Goal: Navigation & Orientation: Find specific page/section

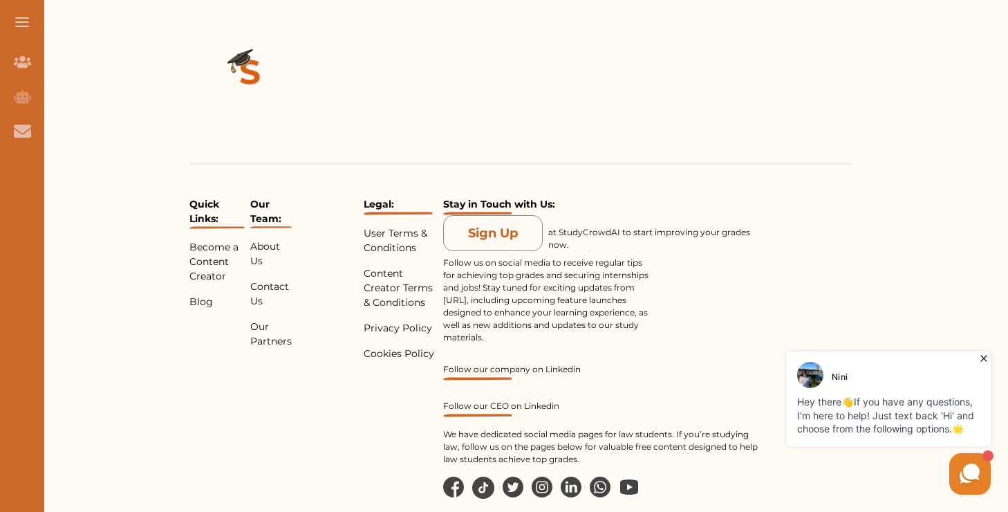
scroll to position [3140, 0]
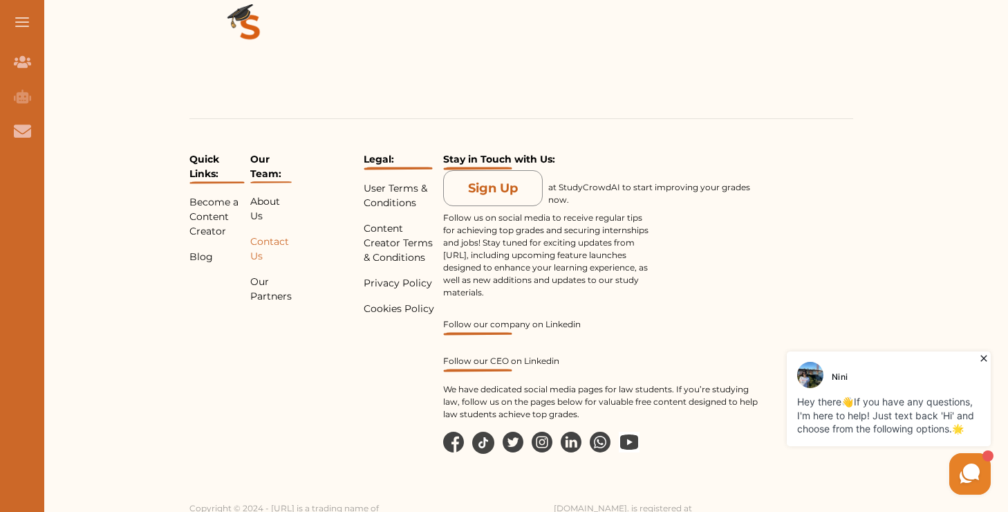
click at [272, 234] on p "Contact Us" at bounding box center [270, 248] width 41 height 29
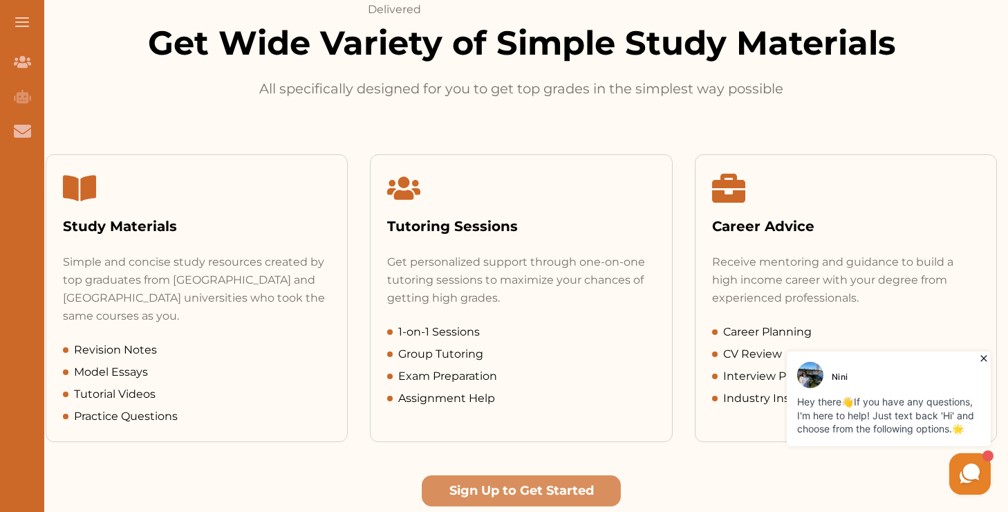
scroll to position [556, 0]
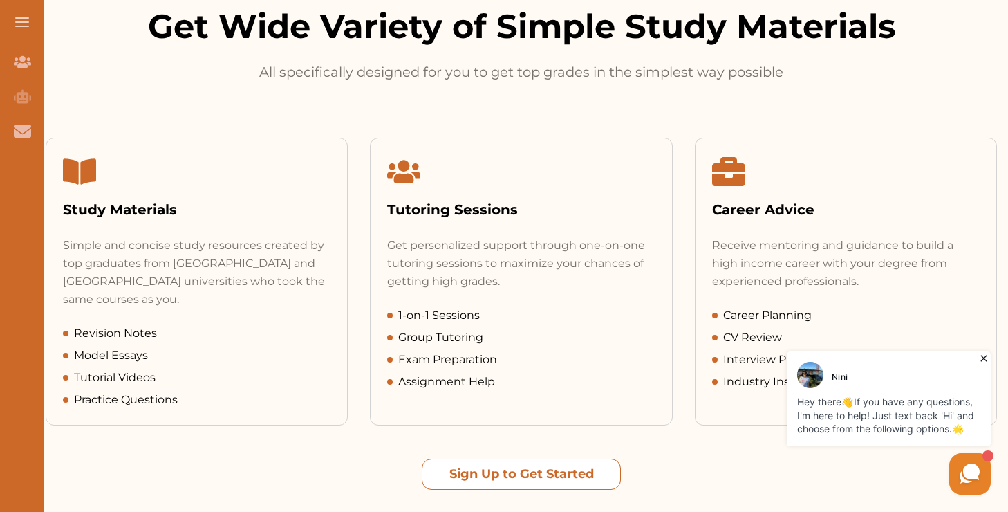
click at [560, 458] on button "Sign Up to Get Started" at bounding box center [521, 473] width 199 height 31
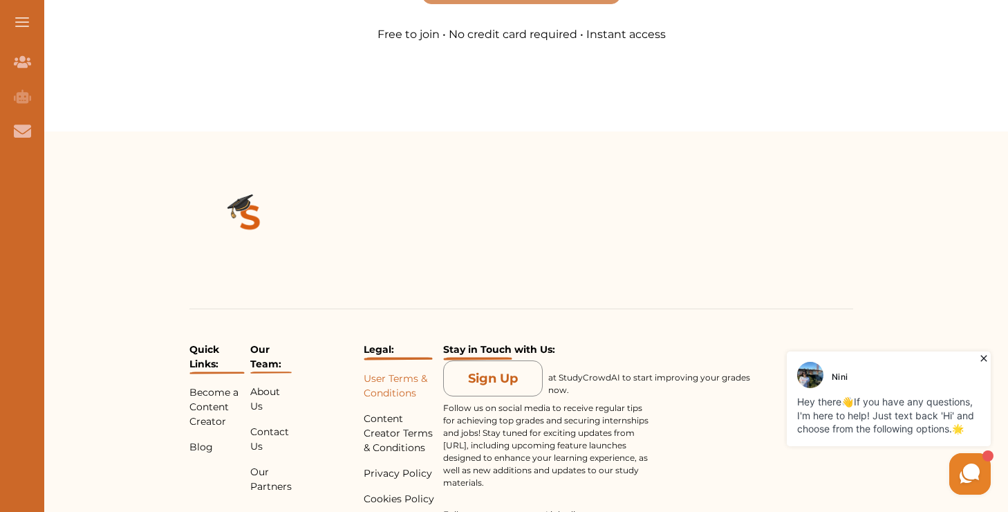
scroll to position [2995, 0]
